Goal: Information Seeking & Learning: Learn about a topic

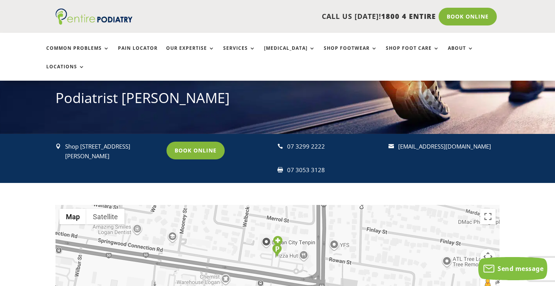
scroll to position [97, 0]
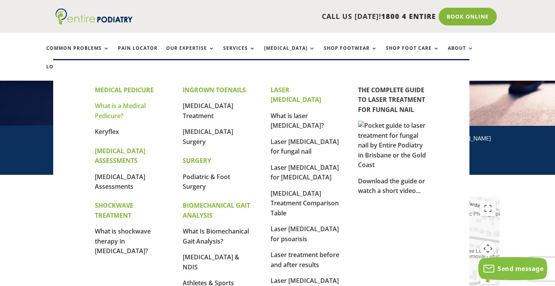
click at [128, 103] on link "What is a Medical Pedicure?" at bounding box center [120, 110] width 51 height 19
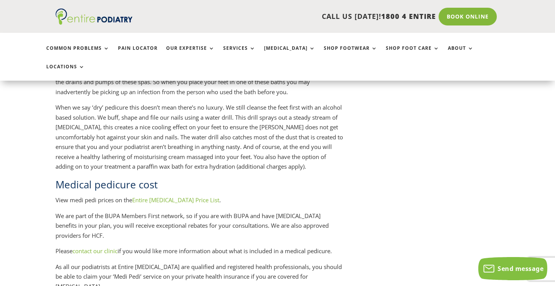
scroll to position [877, 0]
click at [161, 195] on link "Entire Podiatry Price List" at bounding box center [175, 199] width 87 height 8
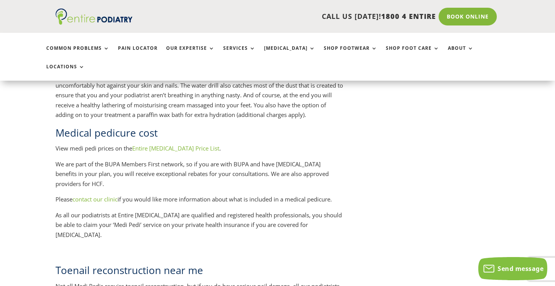
scroll to position [928, 0]
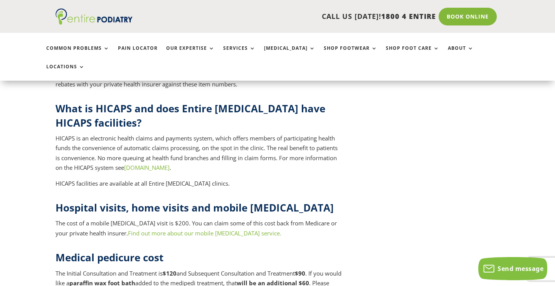
scroll to position [3102, 0]
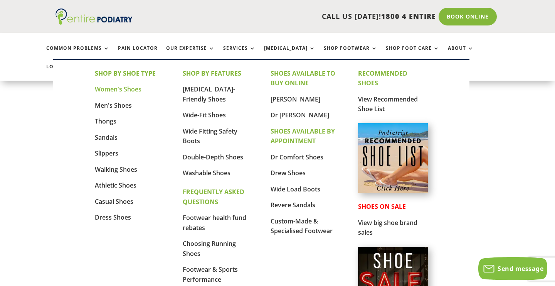
click at [124, 91] on link "Women's Shoes" at bounding box center [118, 89] width 47 height 8
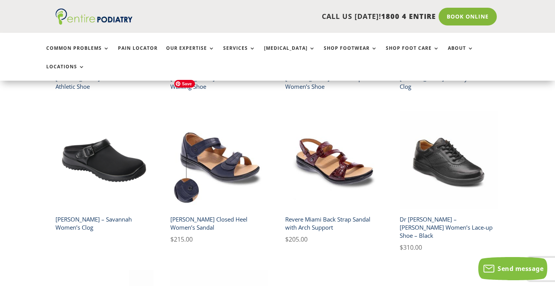
scroll to position [760, 0]
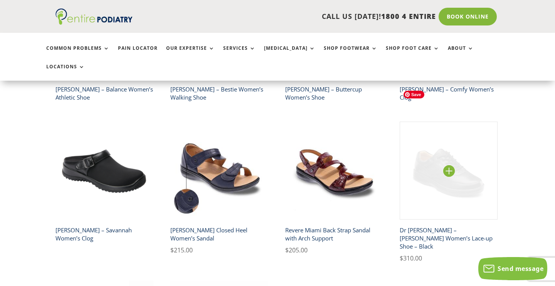
click at [445, 148] on img at bounding box center [449, 170] width 98 height 98
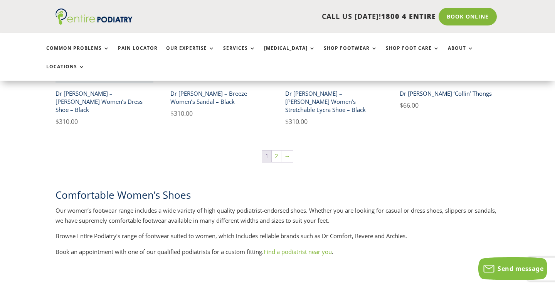
scroll to position [1366, 0]
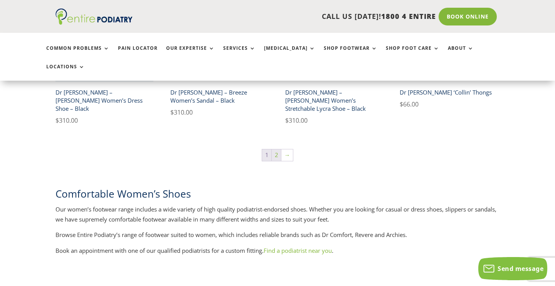
click at [274, 149] on link "2" at bounding box center [276, 155] width 9 height 12
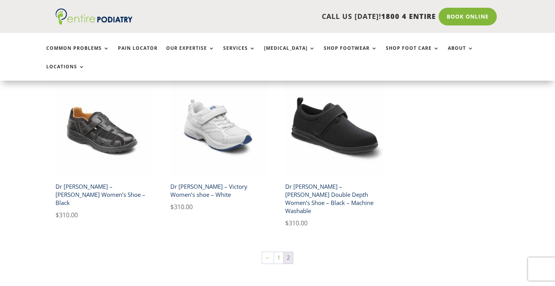
scroll to position [199, 0]
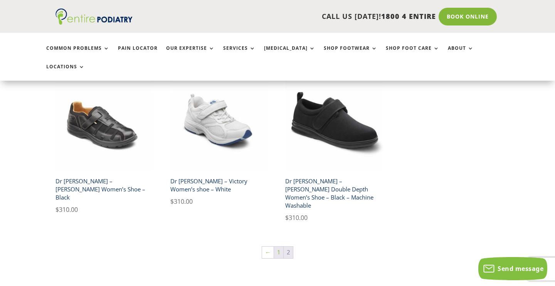
click at [277, 246] on link "1" at bounding box center [278, 252] width 9 height 12
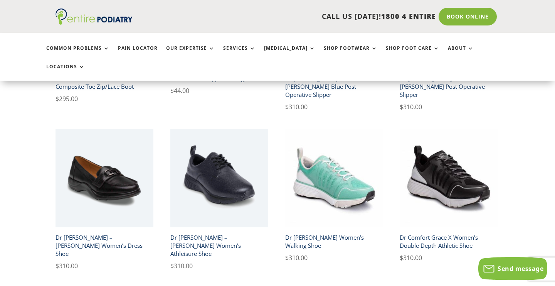
scroll to position [455, 0]
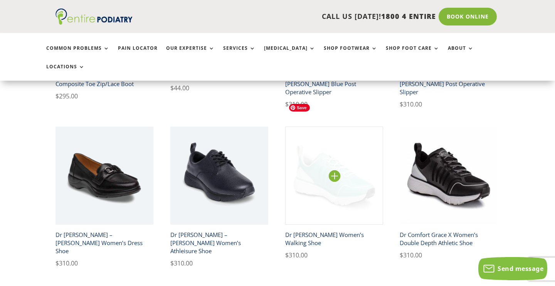
click at [319, 177] on img at bounding box center [334, 175] width 98 height 98
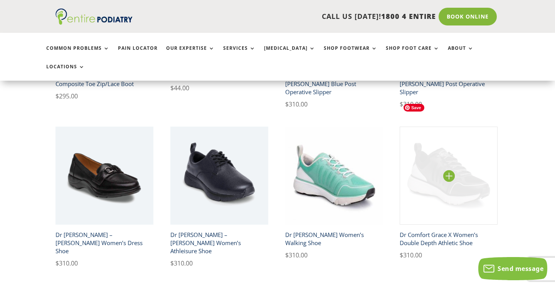
click at [435, 176] on img at bounding box center [449, 175] width 98 height 98
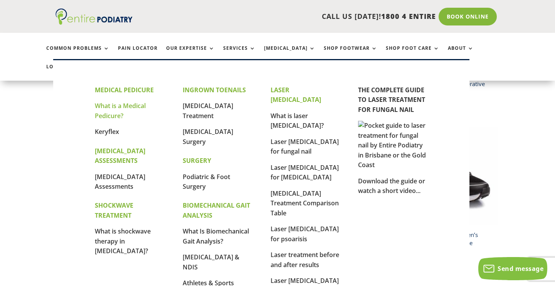
click at [118, 112] on link "What is a Medical Pedicure?" at bounding box center [120, 110] width 51 height 19
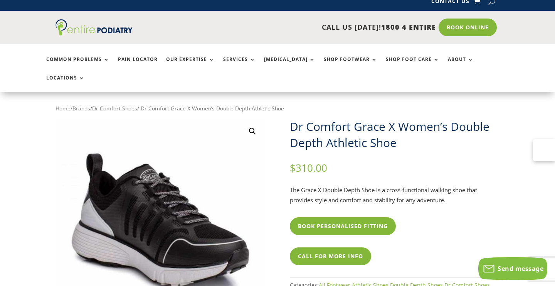
scroll to position [7, 0]
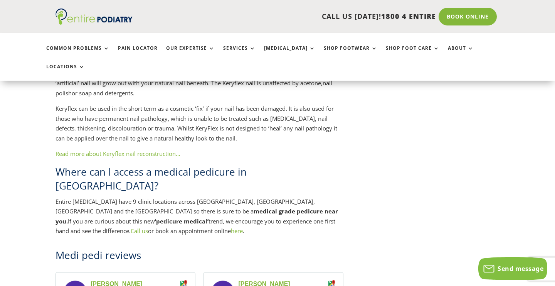
scroll to position [1162, 0]
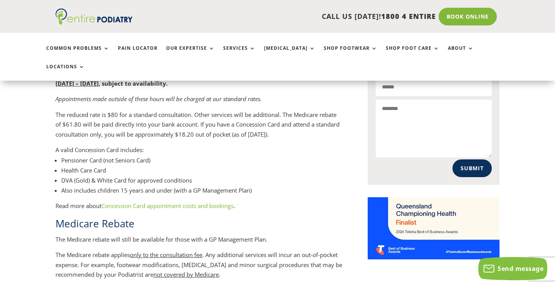
scroll to position [532, 0]
